Goal: Information Seeking & Learning: Check status

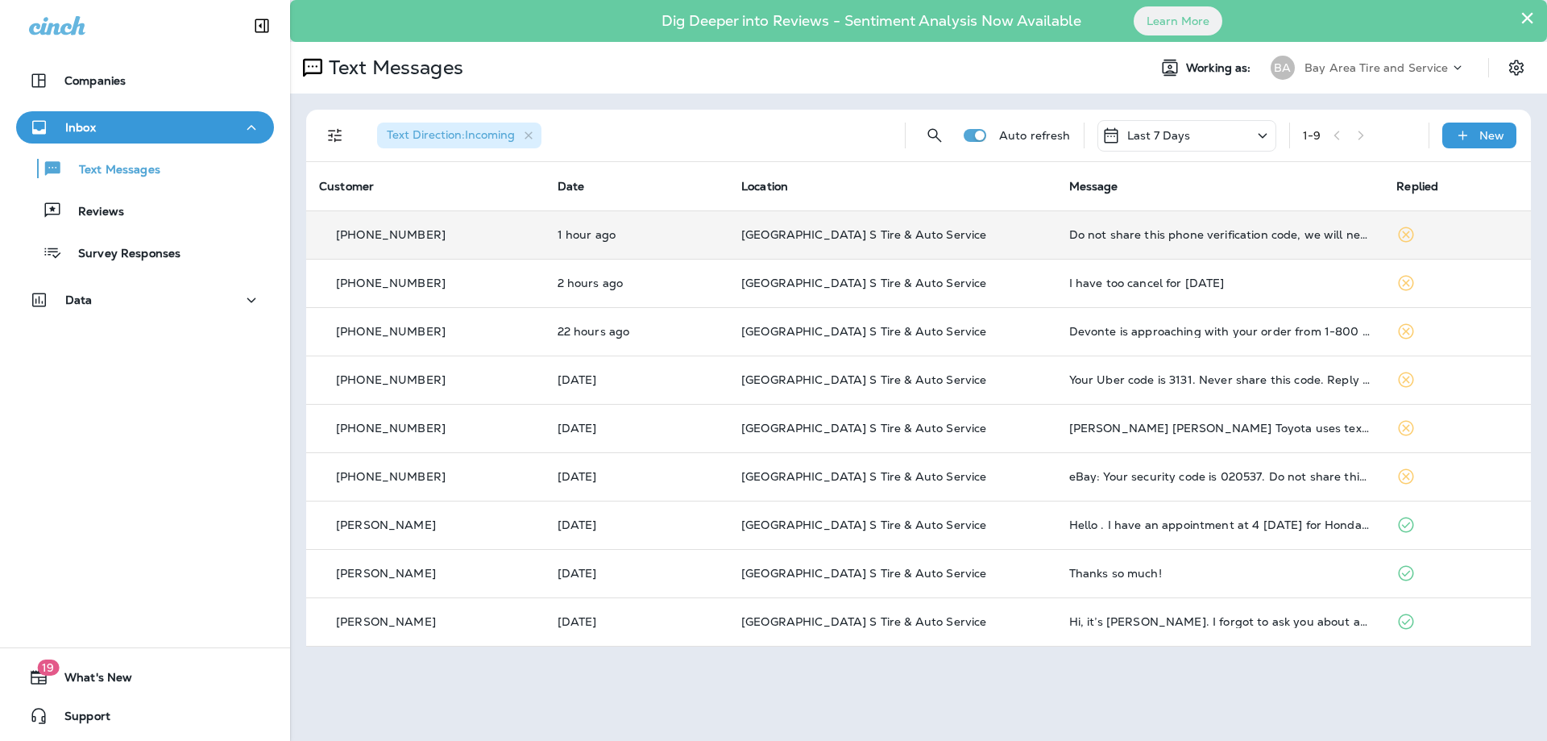
click at [439, 242] on td "[PHONE_NUMBER]" at bounding box center [425, 234] width 239 height 48
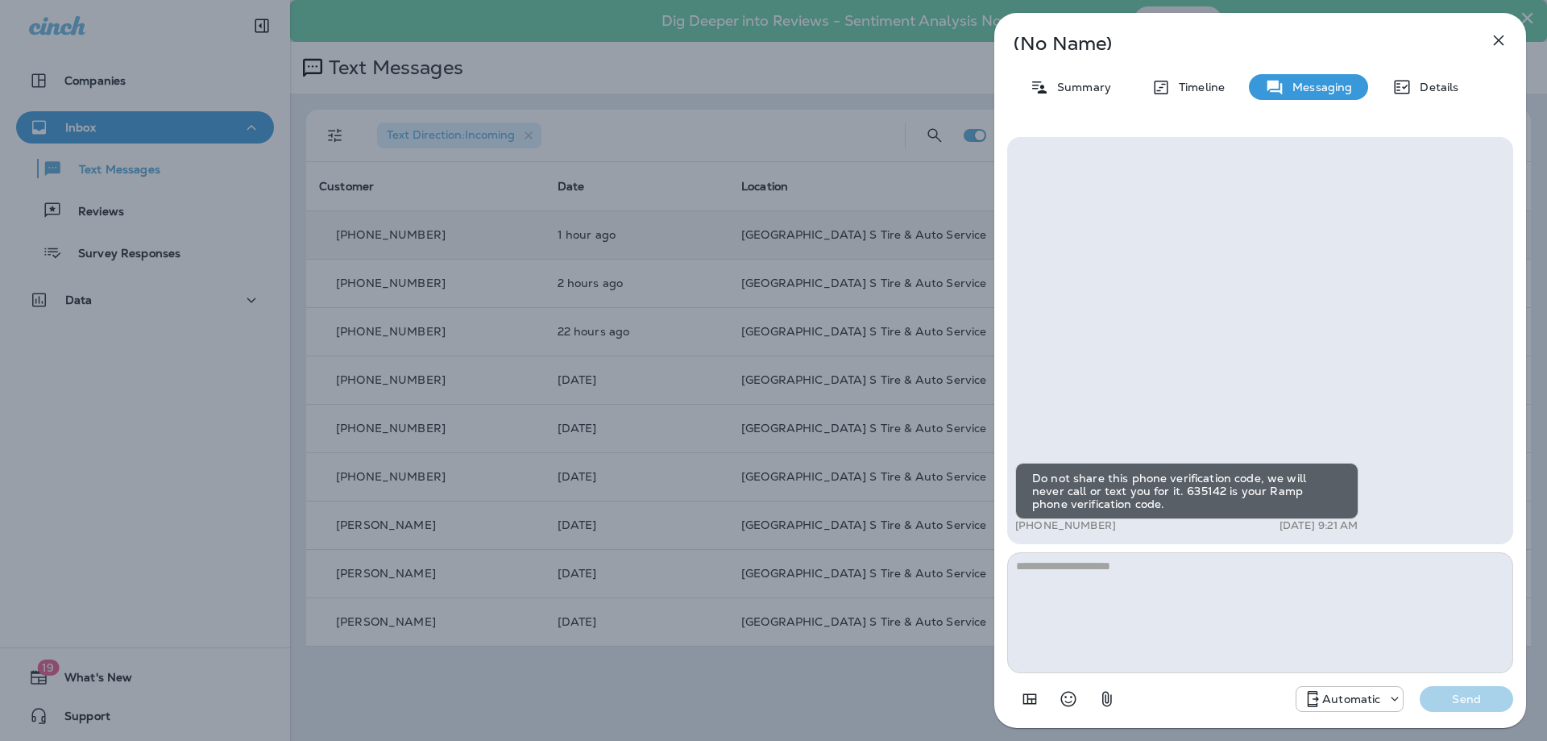
click at [641, 220] on div "(No Name) Summary Timeline Messaging Details Do not share this phone verificati…" at bounding box center [773, 370] width 1547 height 741
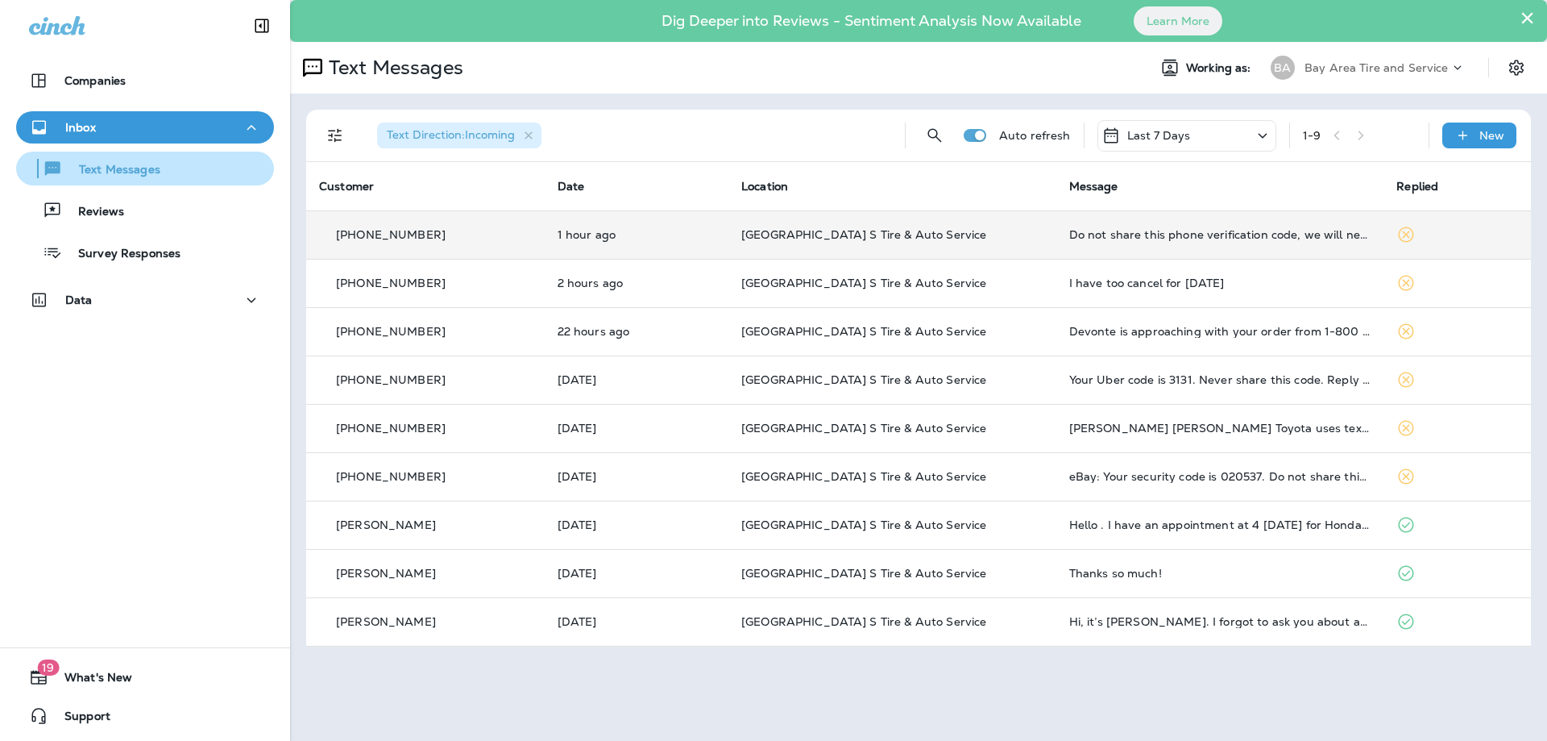
click at [160, 155] on button "Text Messages" at bounding box center [145, 168] width 258 height 34
click at [147, 163] on p "Text Messages" at bounding box center [112, 170] width 98 height 15
click at [429, 238] on p "[PHONE_NUMBER]" at bounding box center [391, 234] width 110 height 13
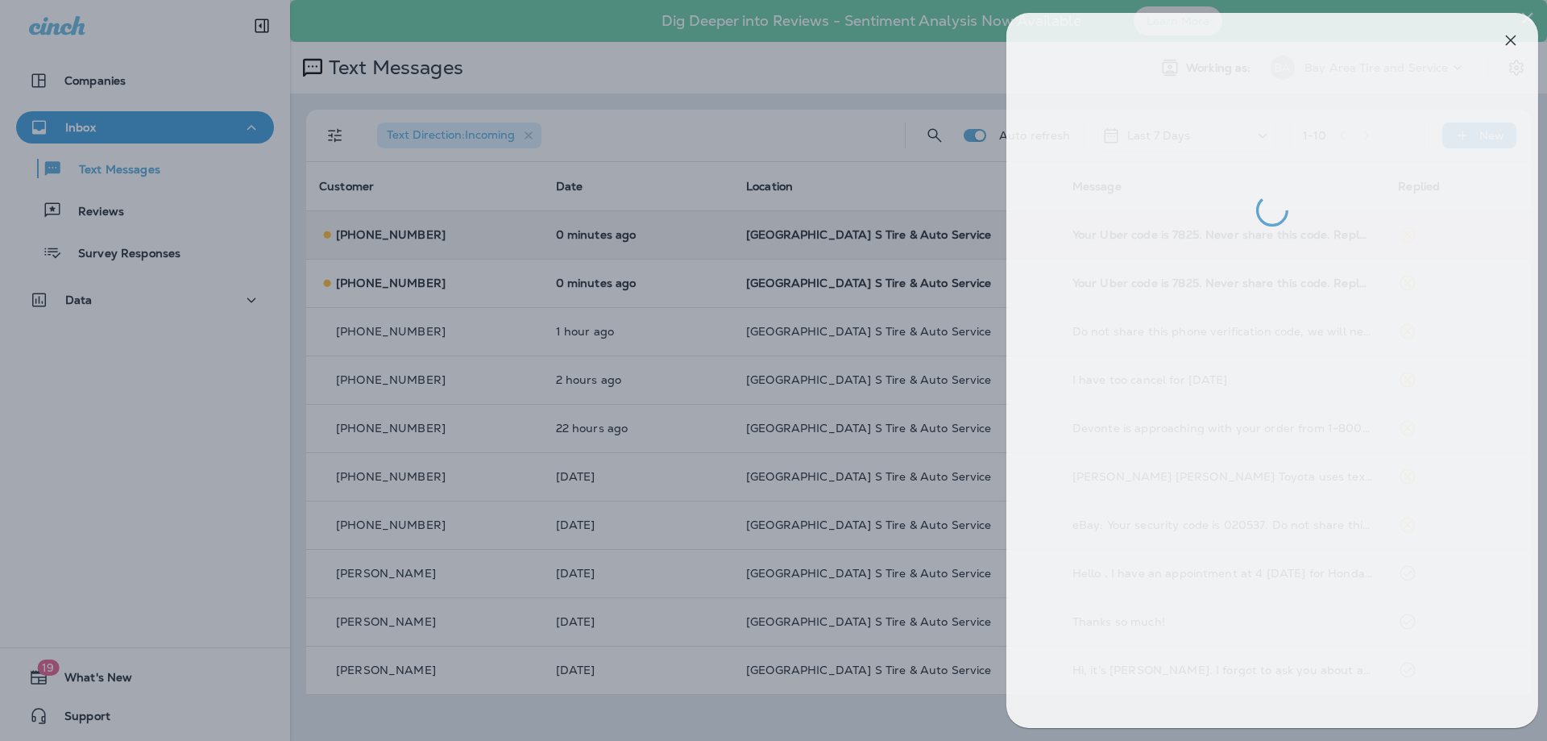
click at [511, 300] on div at bounding box center [785, 370] width 1547 height 741
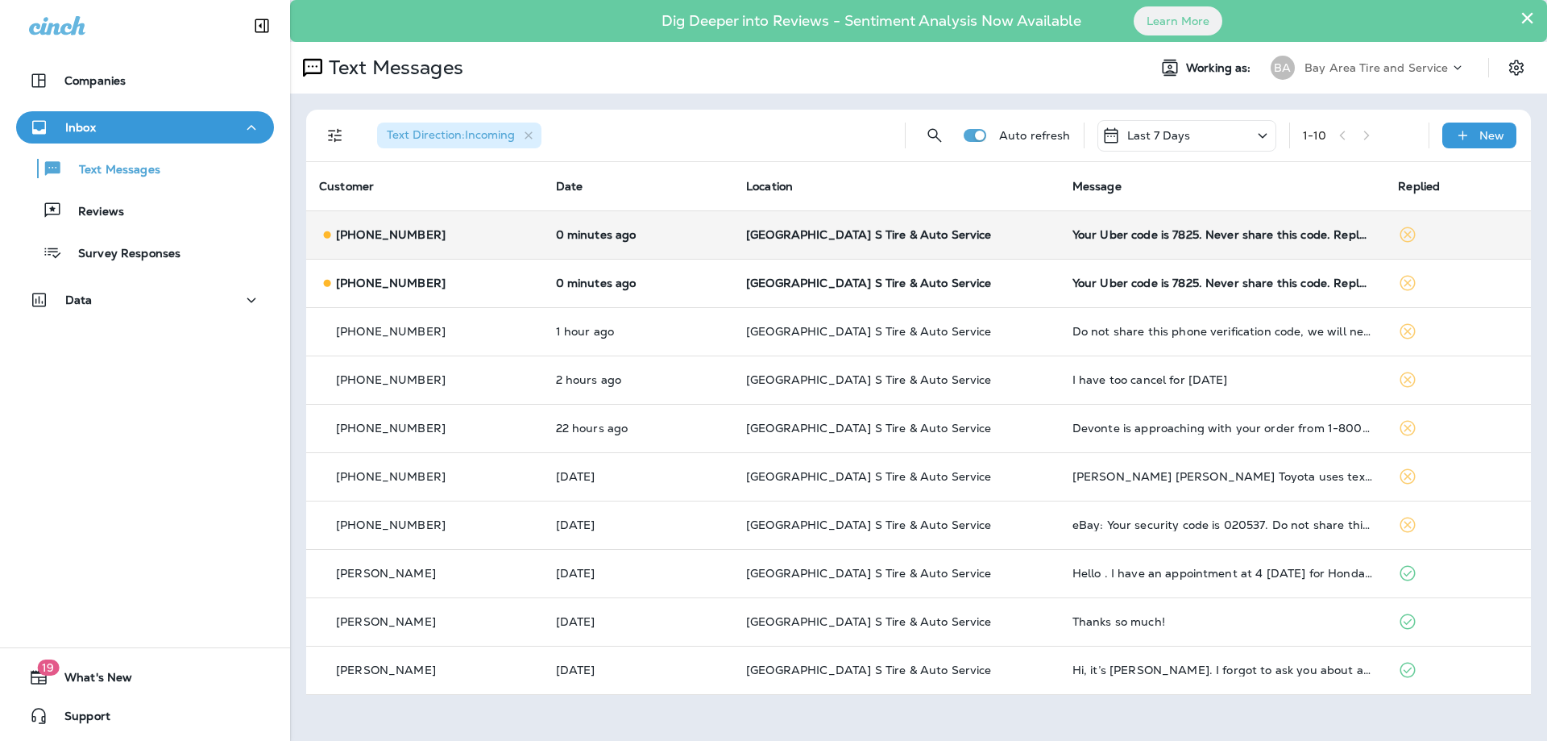
click at [393, 234] on p "[PHONE_NUMBER]" at bounding box center [391, 234] width 110 height 13
